Goal: Transaction & Acquisition: Purchase product/service

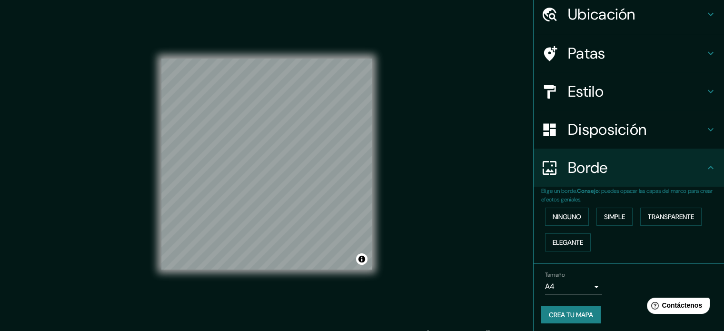
scroll to position [38, 0]
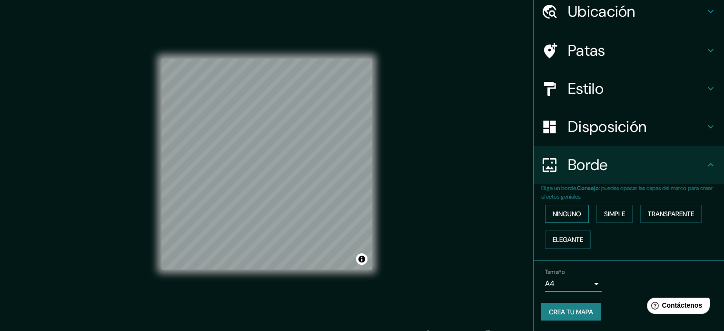
click at [556, 216] on font "Ninguno" at bounding box center [566, 213] width 29 height 9
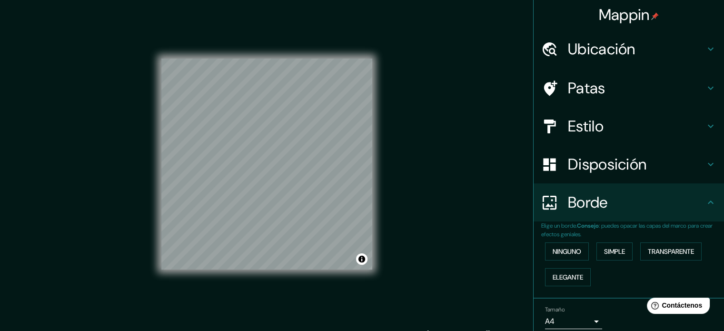
scroll to position [0, 0]
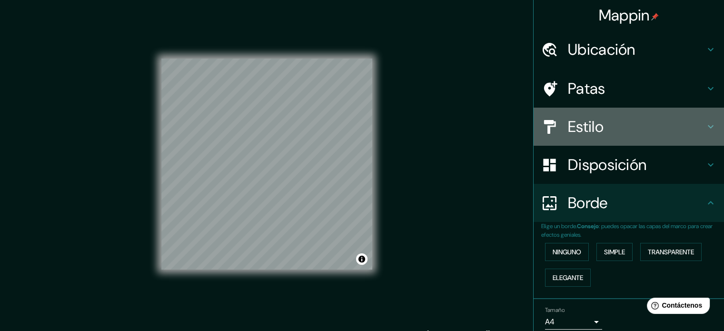
click at [569, 122] on font "Estilo" at bounding box center [586, 127] width 36 height 20
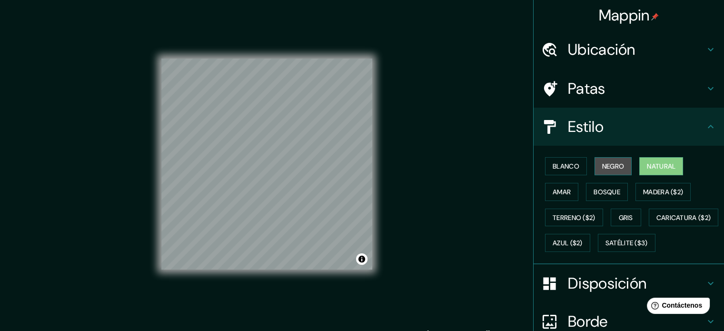
click at [602, 167] on font "Negro" at bounding box center [613, 166] width 22 height 9
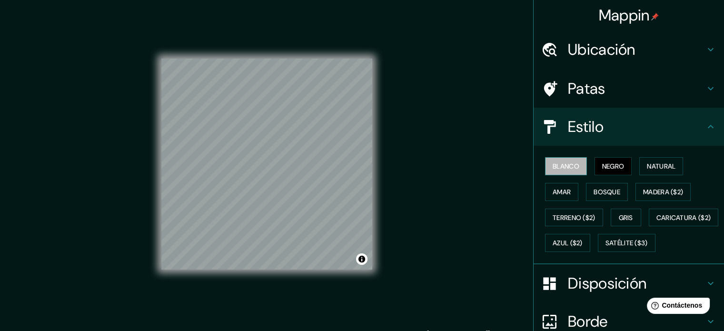
click at [558, 172] on button "Blanco" at bounding box center [566, 166] width 42 height 18
click at [647, 168] on font "Natural" at bounding box center [661, 166] width 29 height 9
click at [559, 48] on div at bounding box center [554, 49] width 27 height 17
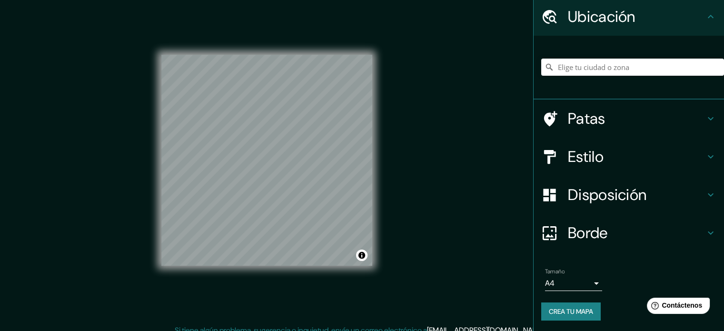
scroll to position [12, 0]
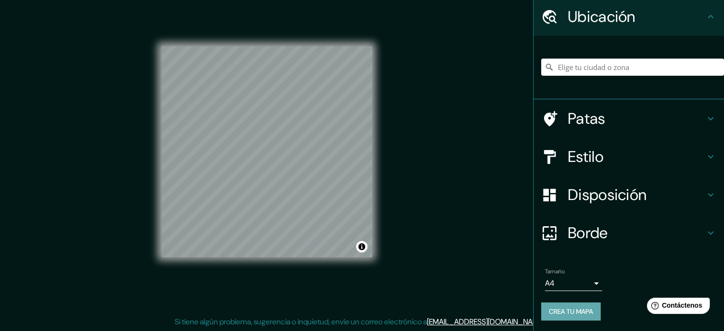
click at [549, 307] on font "Crea tu mapa" at bounding box center [571, 311] width 44 height 9
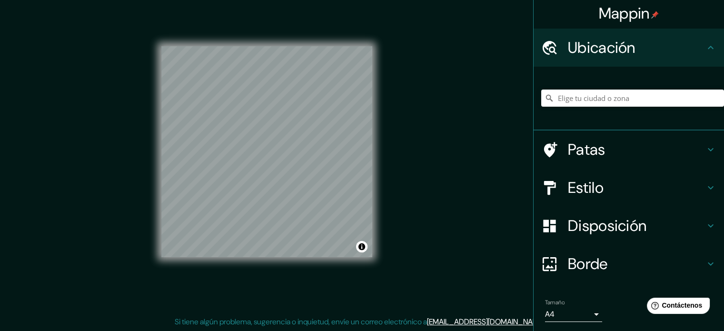
scroll to position [0, 0]
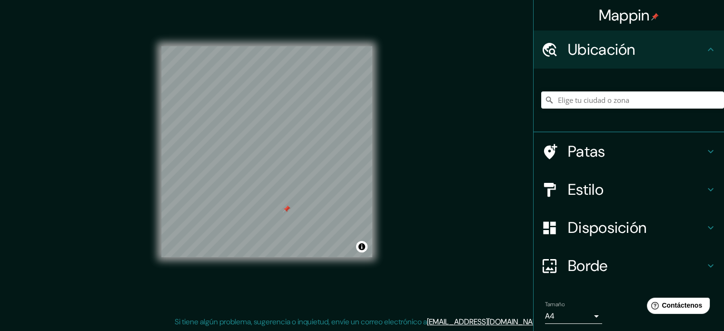
click at [559, 146] on div at bounding box center [554, 151] width 27 height 17
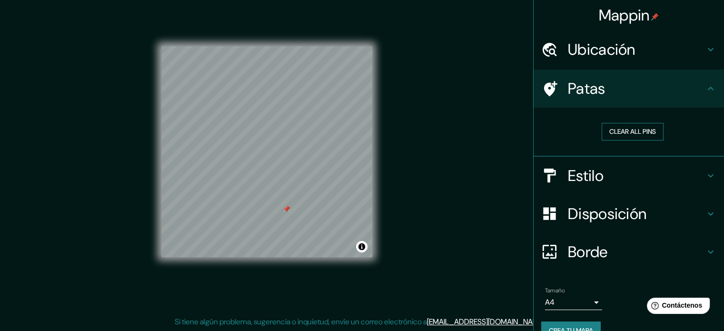
click at [601, 129] on button "Clear all pins" at bounding box center [632, 132] width 62 height 18
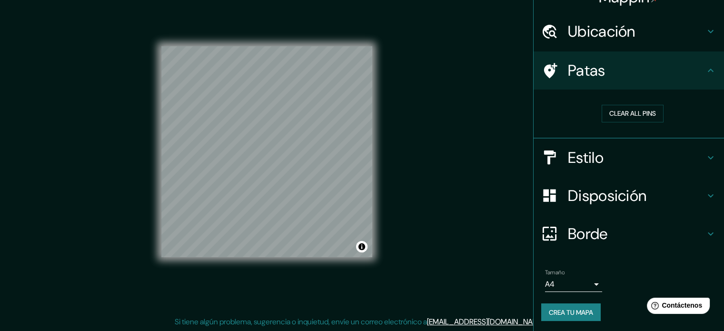
scroll to position [19, 0]
click at [551, 309] on font "Crea tu mapa" at bounding box center [571, 311] width 44 height 9
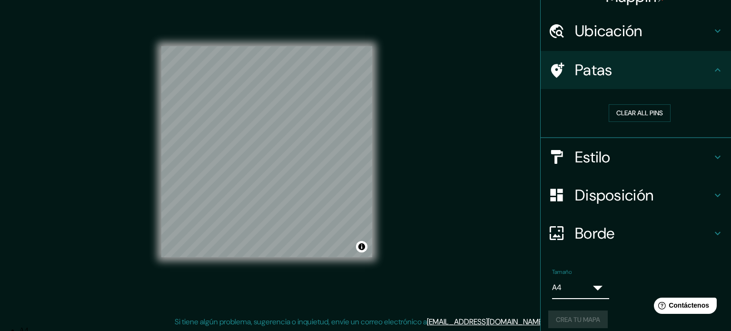
click at [561, 284] on body "Mappin Ubicación Patas Clear all pins Estilo Disposición Borde Elige un borde. …" at bounding box center [365, 153] width 731 height 331
click at [616, 326] on div at bounding box center [362, 326] width 724 height 0
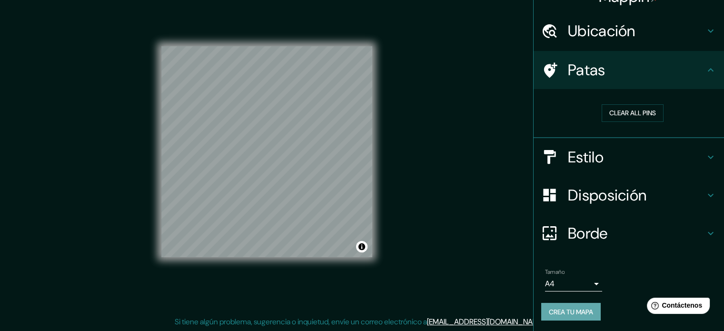
click at [549, 308] on font "Crea tu mapa" at bounding box center [571, 311] width 44 height 9
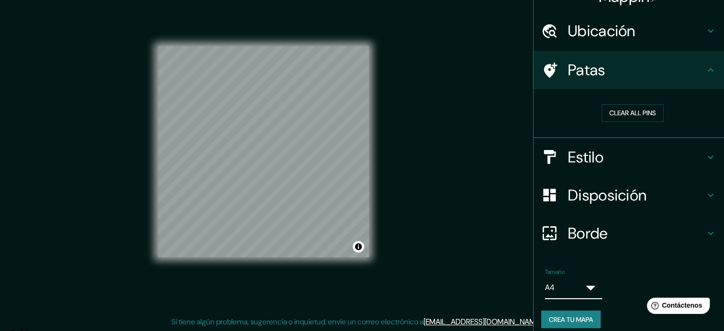
click at [582, 283] on body "Mappin Ubicación Patas Clear all pins Estilo Disposición Borde Elige un borde. …" at bounding box center [362, 153] width 724 height 331
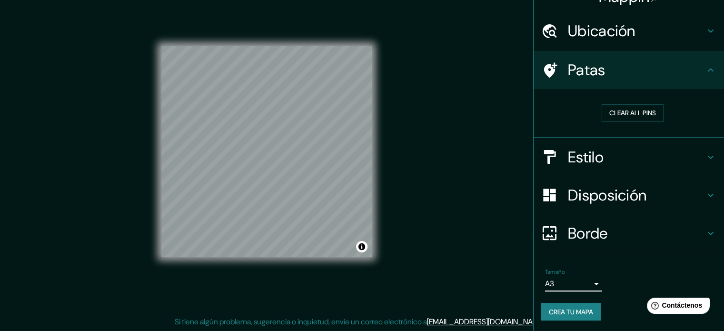
click at [570, 307] on font "Crea tu mapa" at bounding box center [571, 311] width 44 height 9
click at [568, 190] on font "Disposición" at bounding box center [607, 195] width 79 height 20
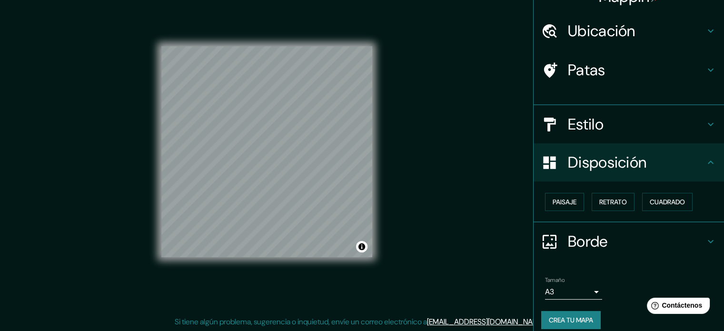
scroll to position [11, 0]
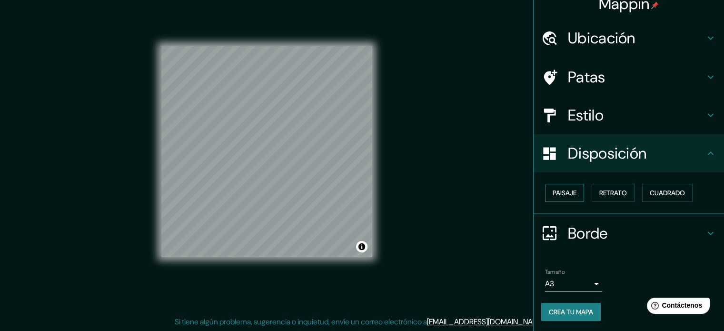
click at [566, 190] on font "Paisaje" at bounding box center [564, 192] width 24 height 9
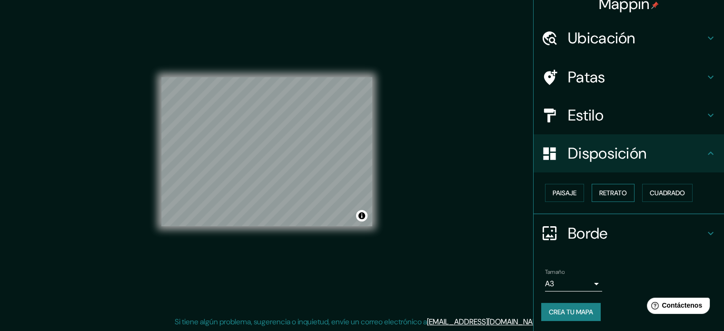
click at [604, 190] on font "Retrato" at bounding box center [613, 192] width 28 height 9
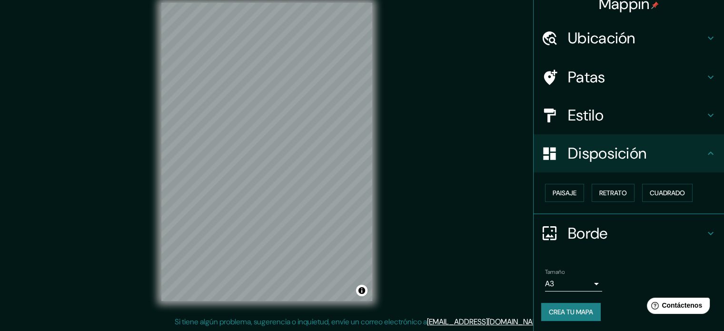
click at [567, 311] on font "Crea tu mapa" at bounding box center [571, 311] width 44 height 9
click at [699, 308] on font "Contáctenos" at bounding box center [682, 305] width 42 height 8
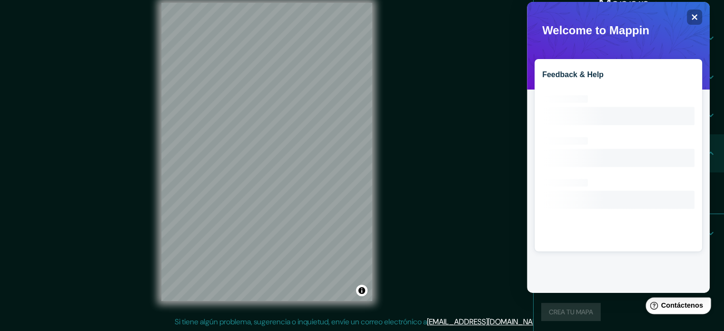
scroll to position [0, 0]
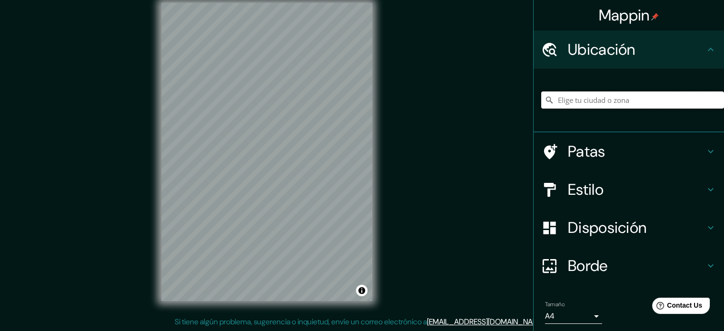
click at [589, 96] on input "Elige tu ciudad o zona" at bounding box center [632, 99] width 183 height 17
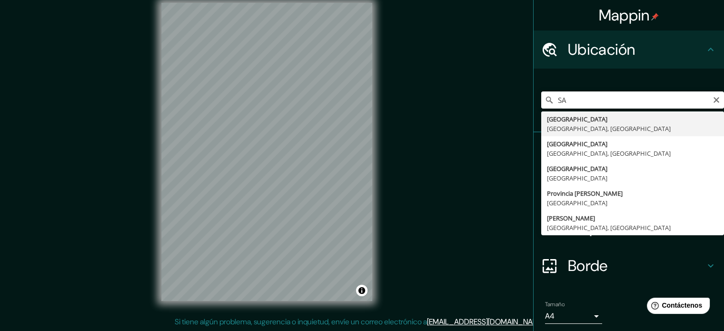
type input "S"
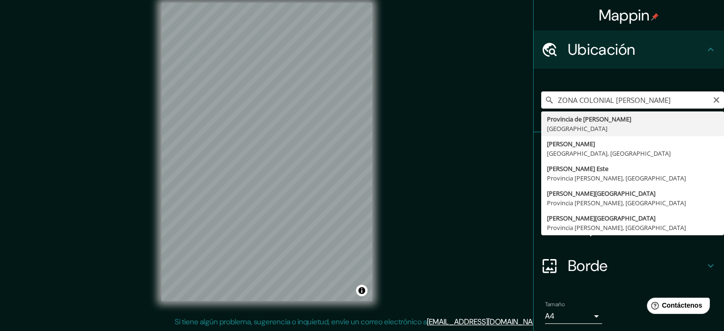
type input "Provincia Santo Domingo, República Dominicana"
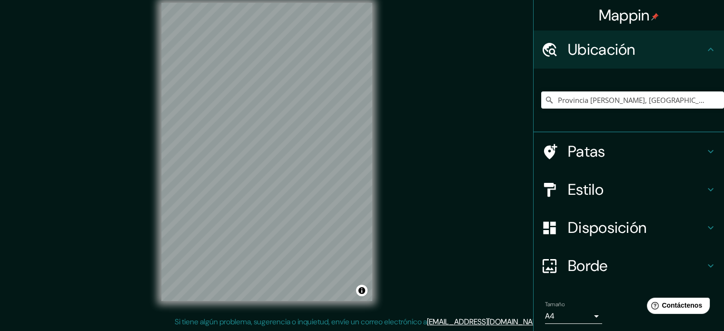
click at [667, 186] on h4 "Estilo" at bounding box center [636, 189] width 137 height 19
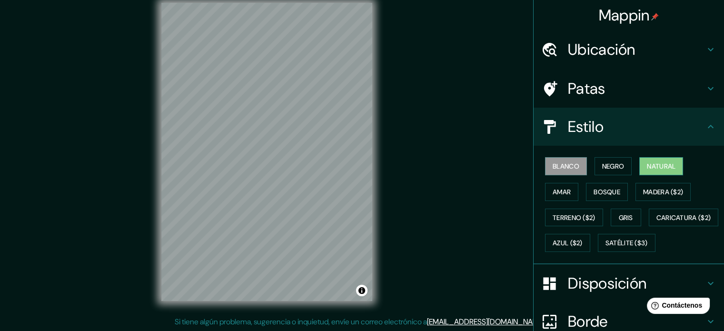
click at [673, 167] on button "Natural" at bounding box center [661, 166] width 44 height 18
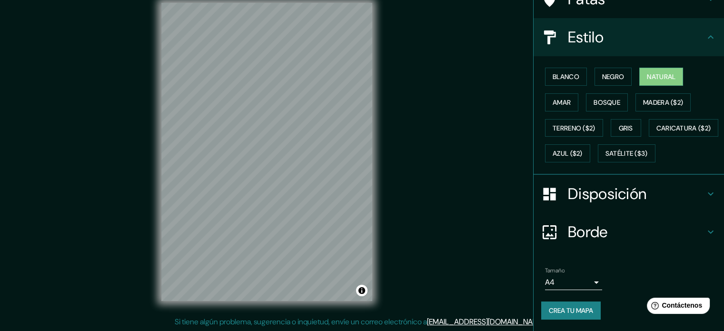
scroll to position [112, 0]
click at [582, 308] on font "Crea tu mapa" at bounding box center [571, 310] width 44 height 9
